Goal: Check status

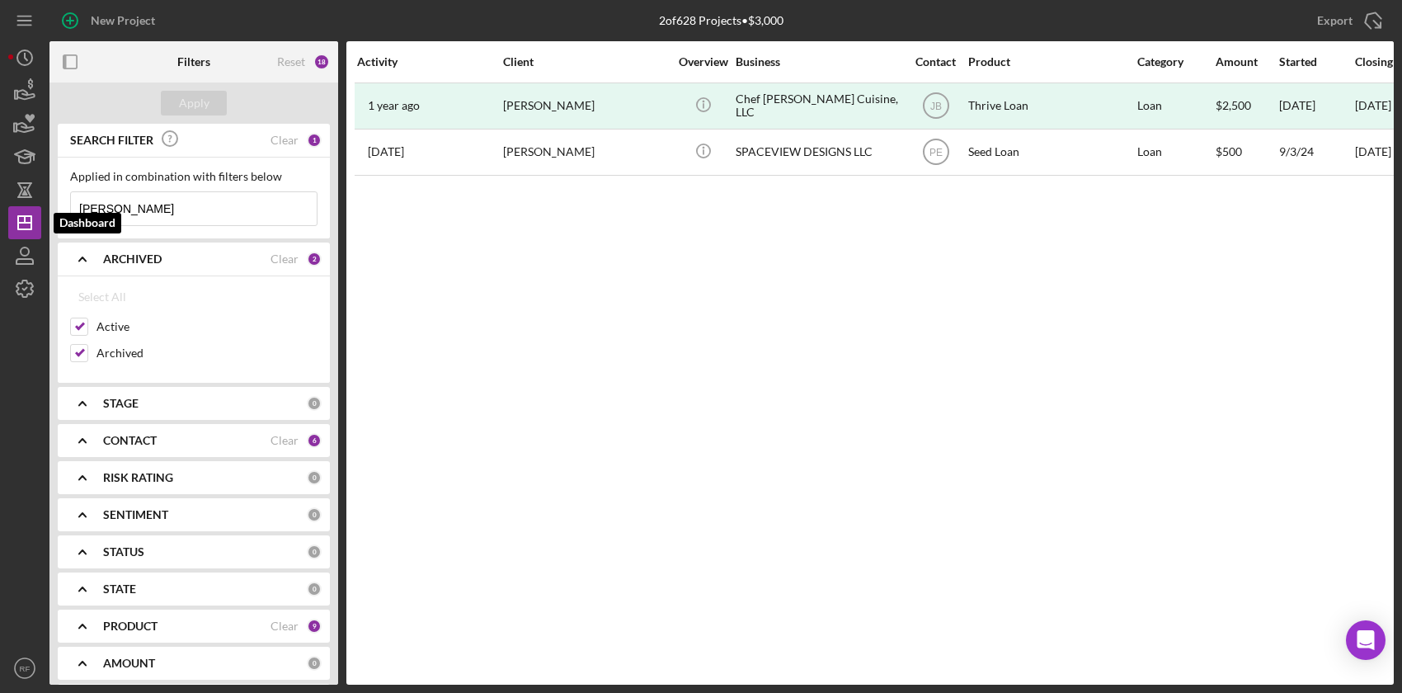
click at [22, 228] on icon "Icon/Dashboard" at bounding box center [24, 222] width 41 height 41
click at [180, 210] on input "[PERSON_NAME]" at bounding box center [194, 208] width 246 height 33
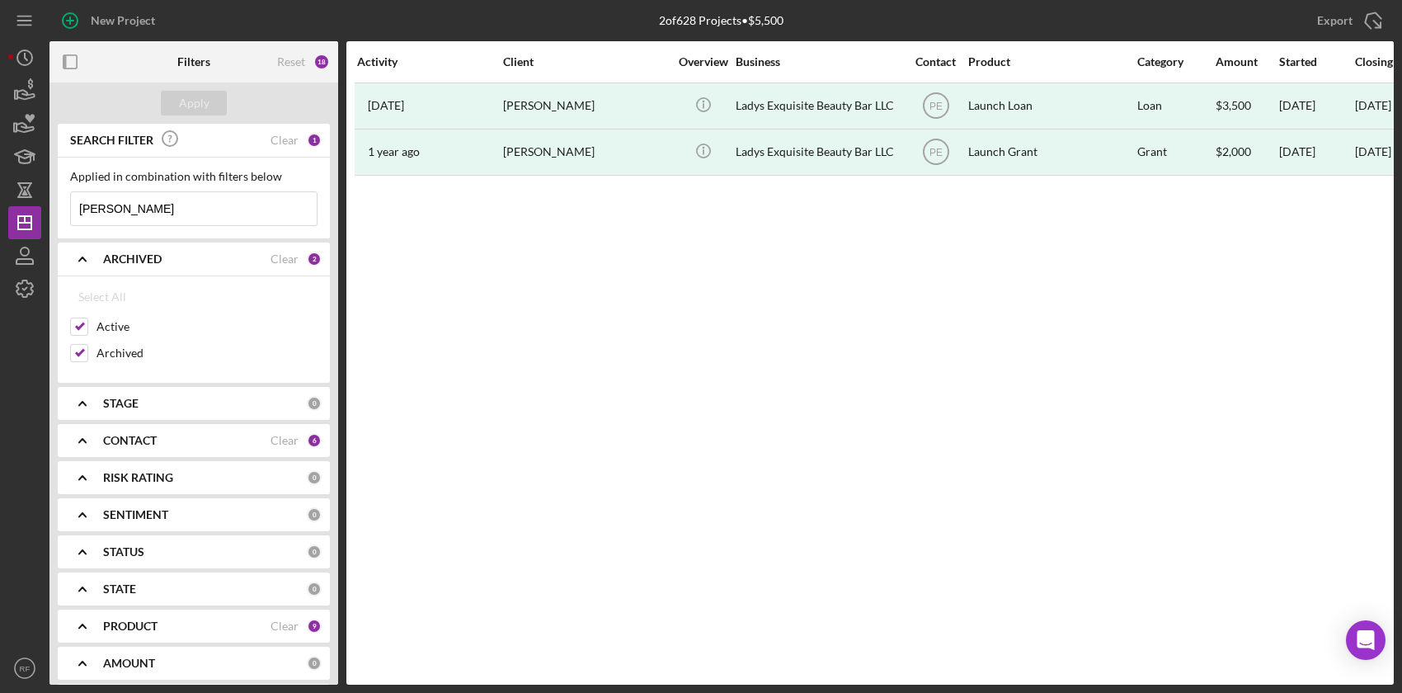
click at [167, 216] on input "[PERSON_NAME]" at bounding box center [194, 208] width 246 height 33
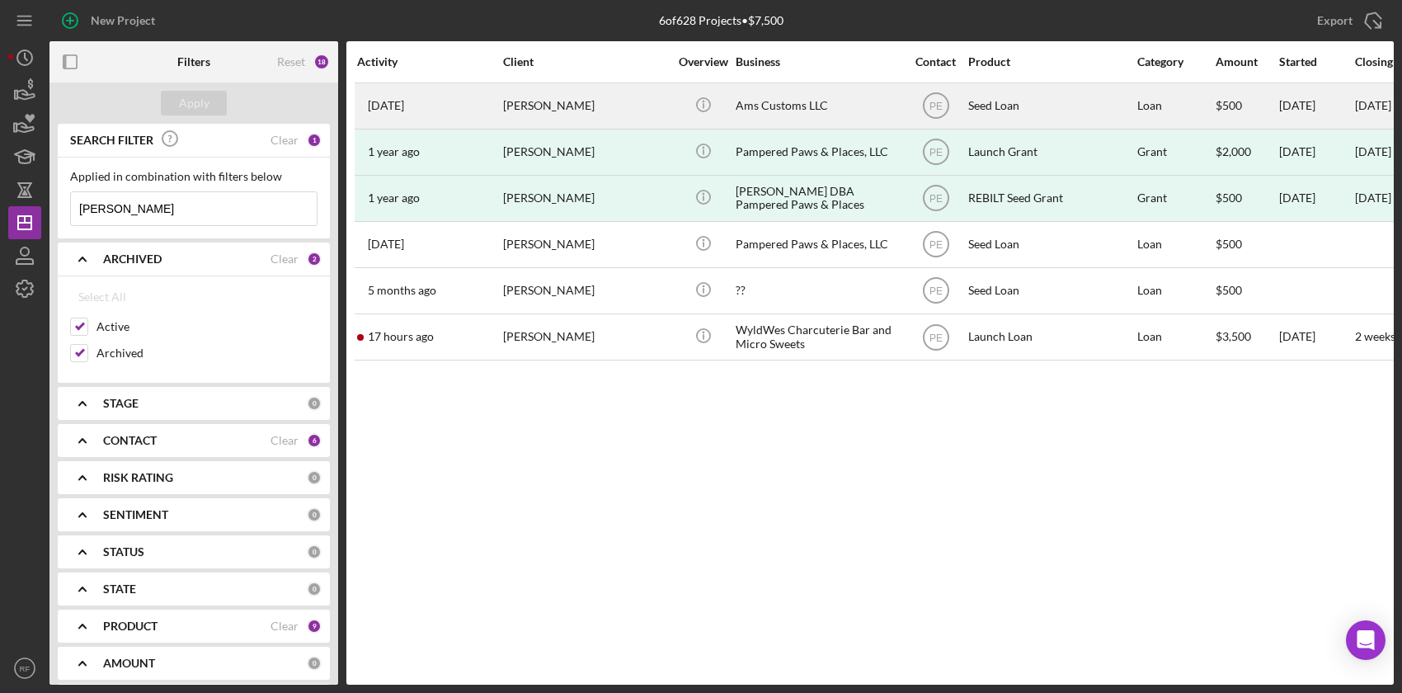
type input "[PERSON_NAME]"
click at [591, 119] on div "[PERSON_NAME]" at bounding box center [585, 106] width 165 height 44
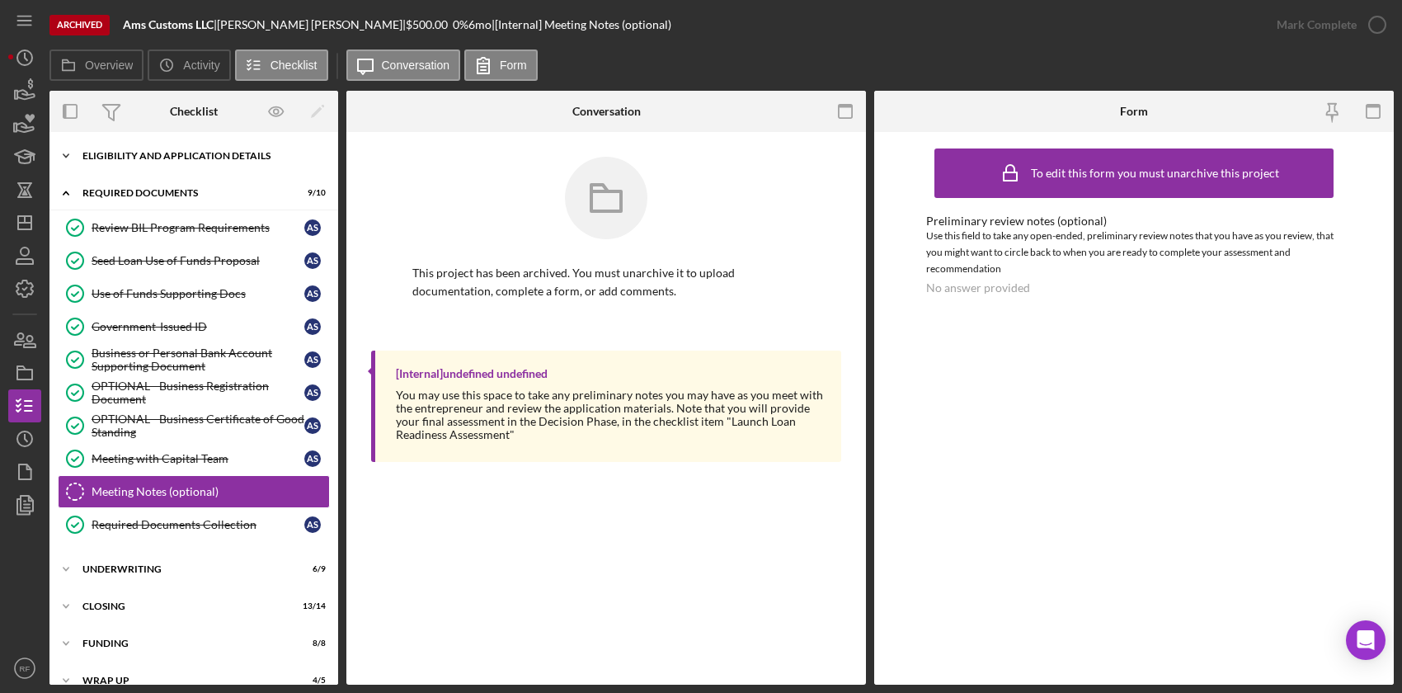
click at [170, 161] on div "Icon/Expander Eligibility and Application Details 7 / 7" at bounding box center [193, 155] width 289 height 33
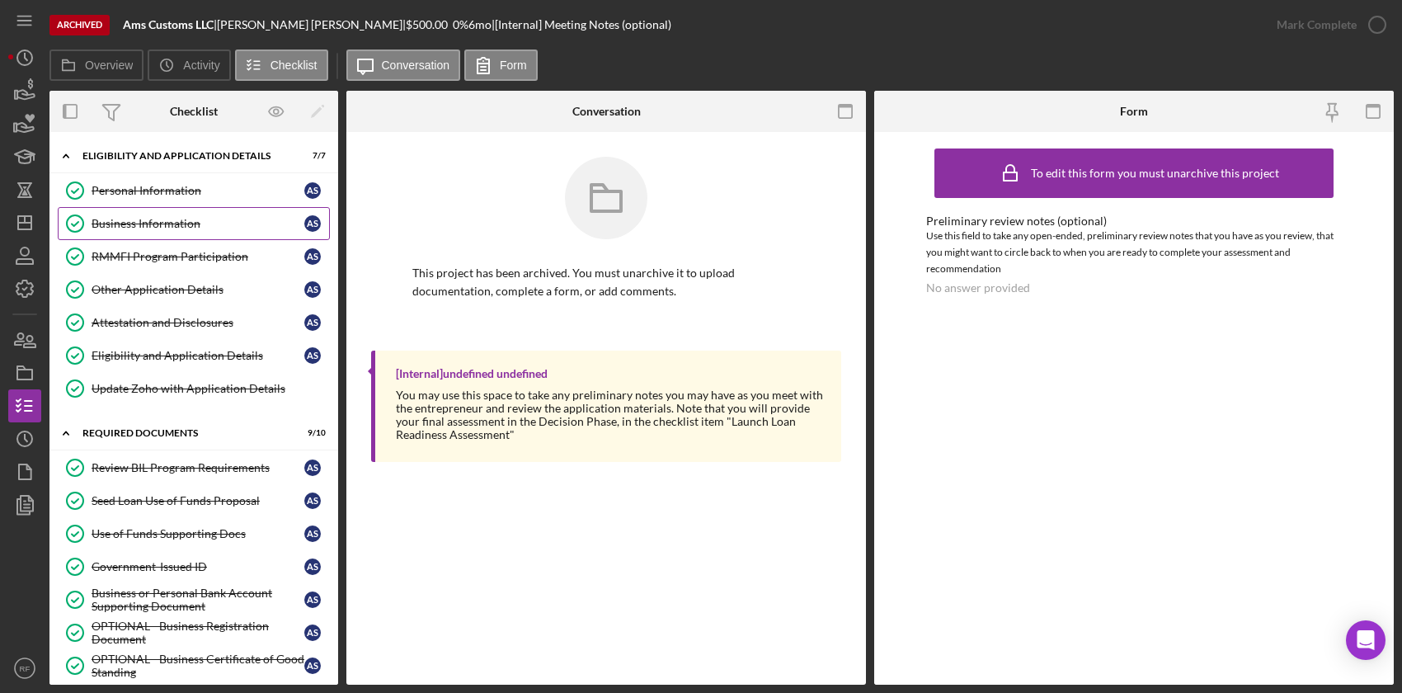
click at [162, 231] on link "Business Information Business Information A S" at bounding box center [194, 223] width 272 height 33
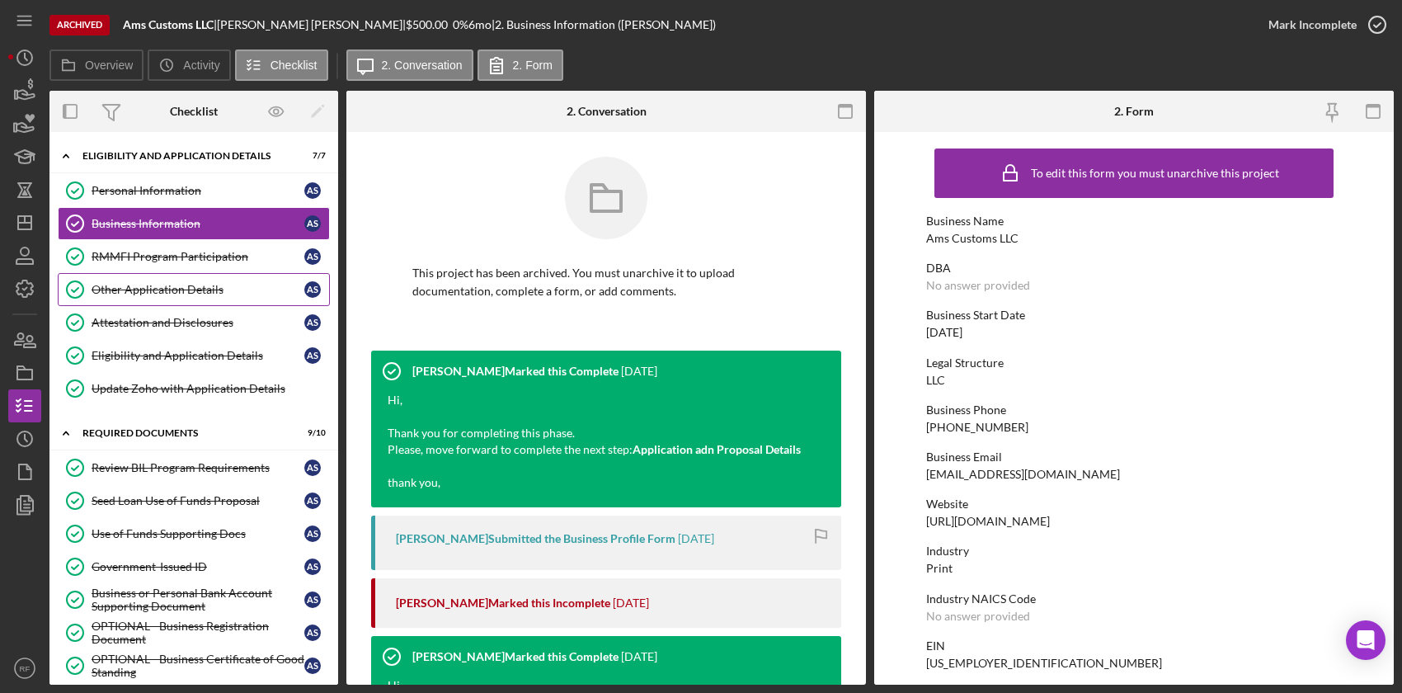
click at [151, 285] on div "Other Application Details" at bounding box center [198, 289] width 213 height 13
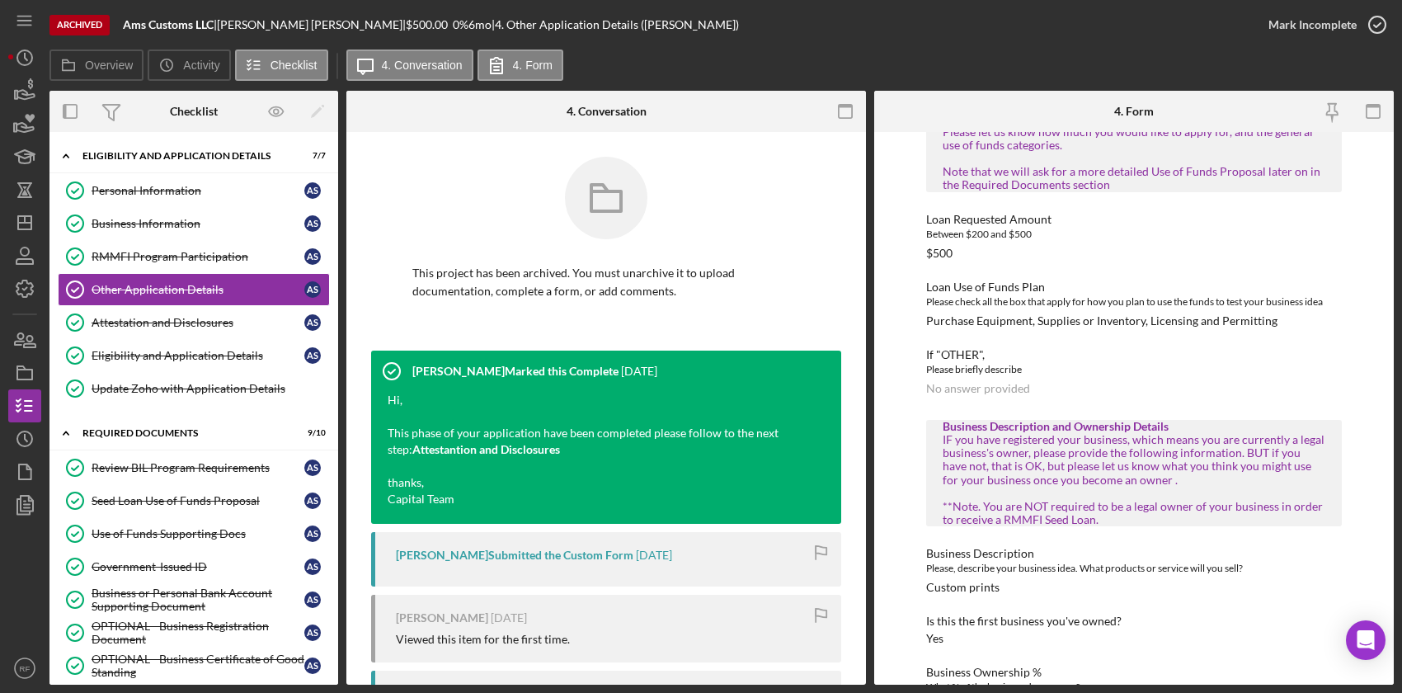
scroll to position [107, 0]
